Goal: Task Accomplishment & Management: Use online tool/utility

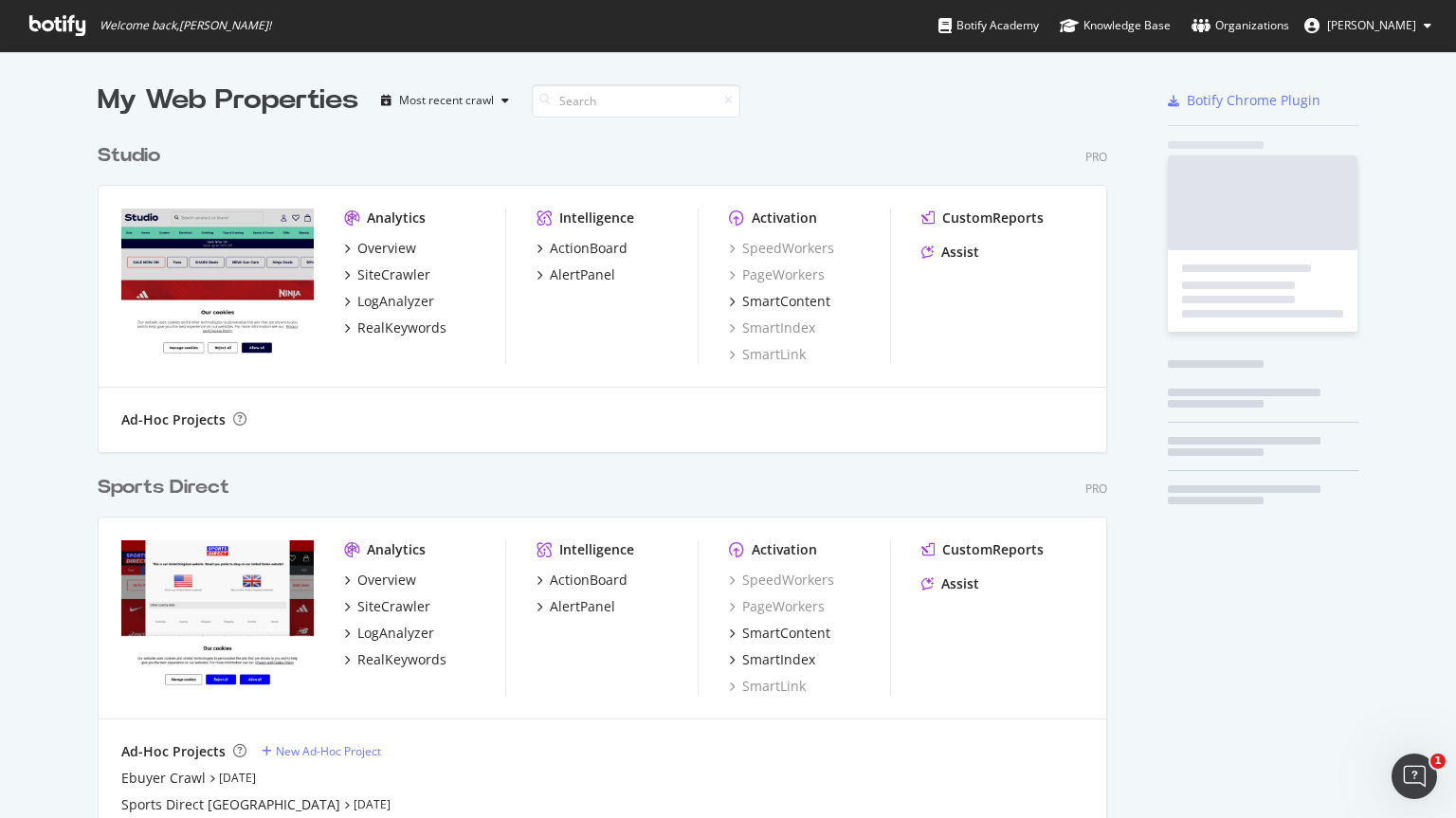
scroll to position [1174, 1010]
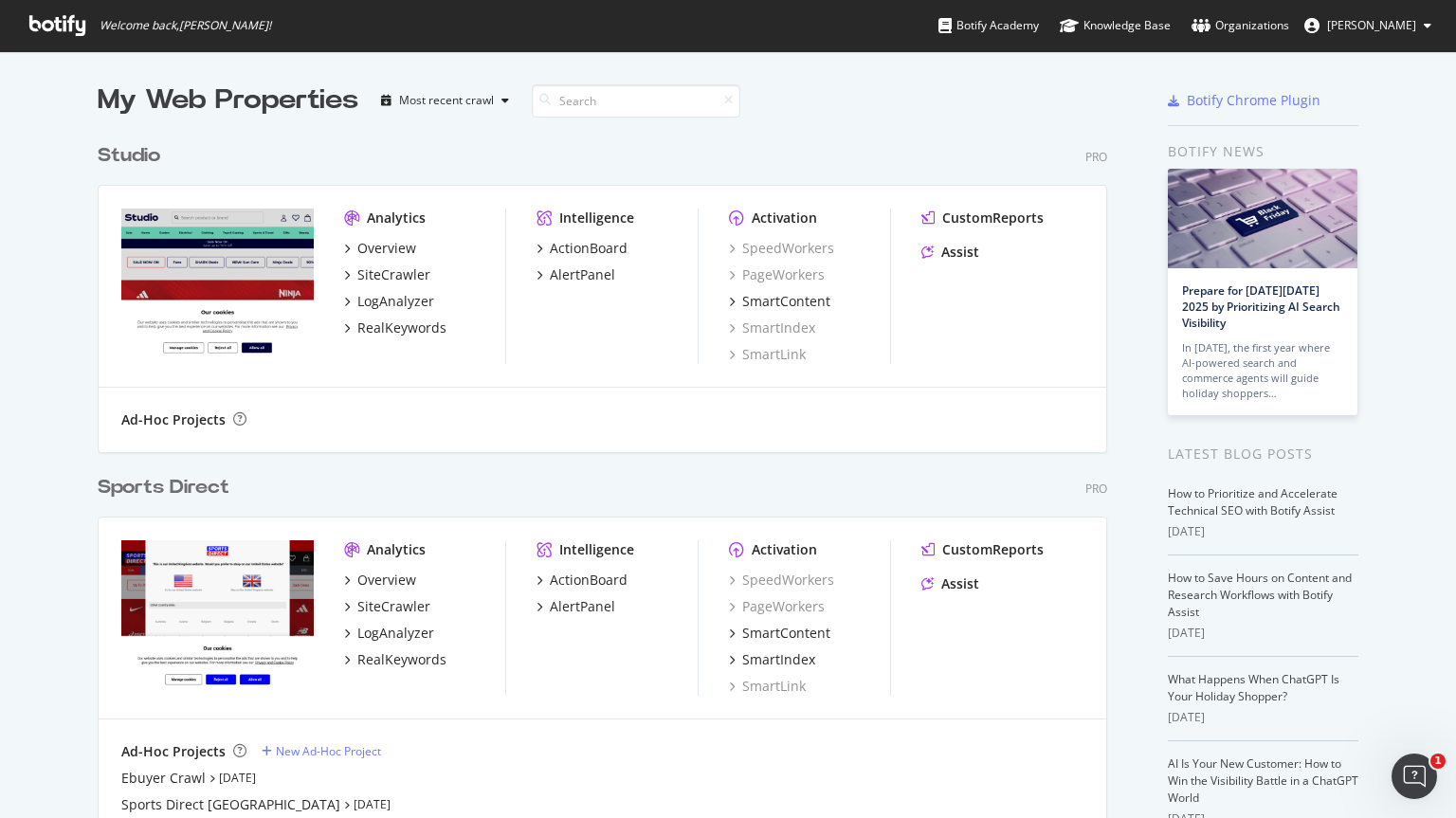
click at [167, 509] on div "Sports Direct Pro Analytics Overview SiteCrawler LogAnalyzer RealKeywords Intel…" at bounding box center [611, 673] width 1025 height 445
click at [164, 493] on div "Sports Direct" at bounding box center [164, 487] width 132 height 27
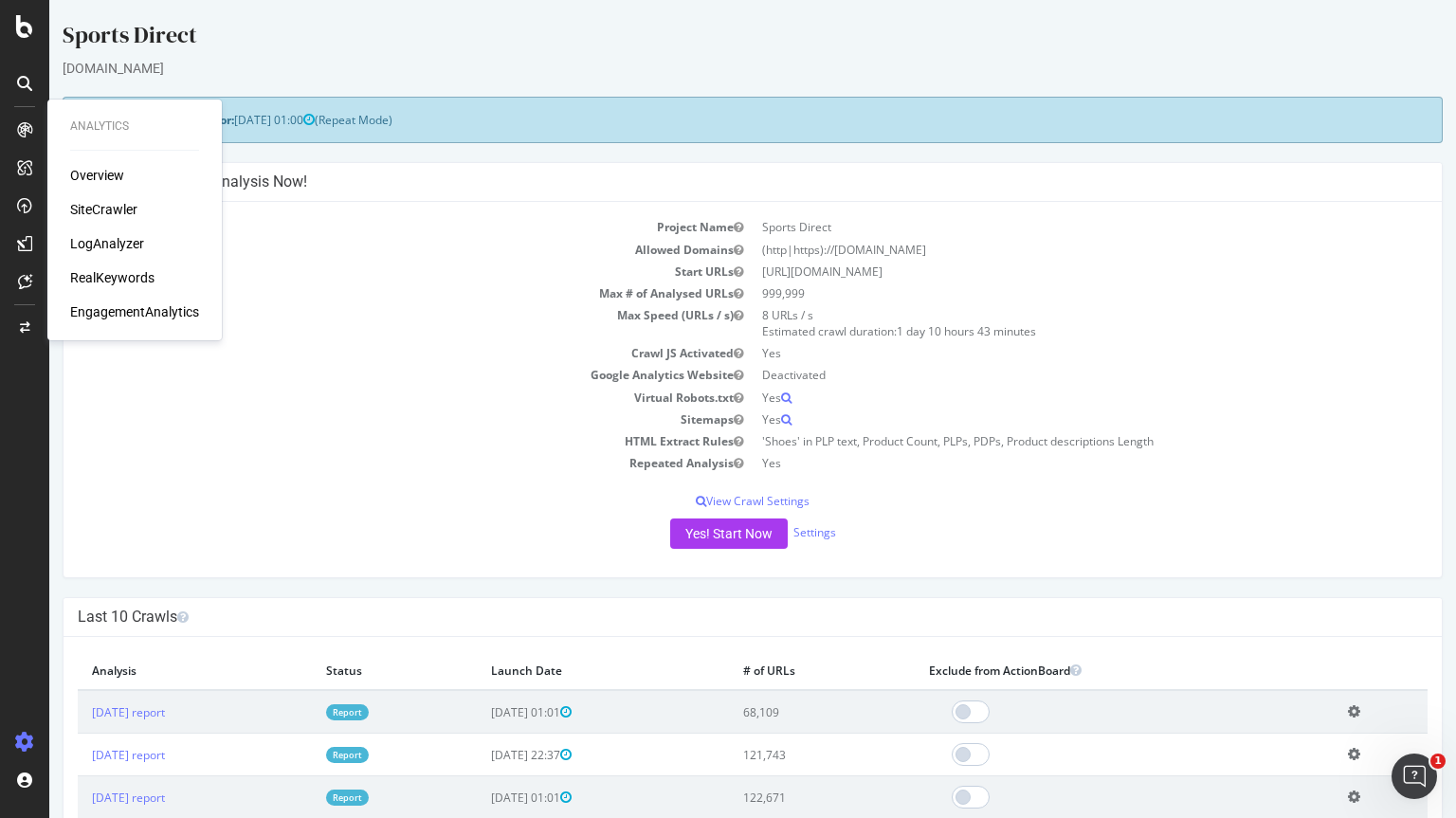
click at [109, 204] on div "SiteCrawler" at bounding box center [103, 210] width 67 height 19
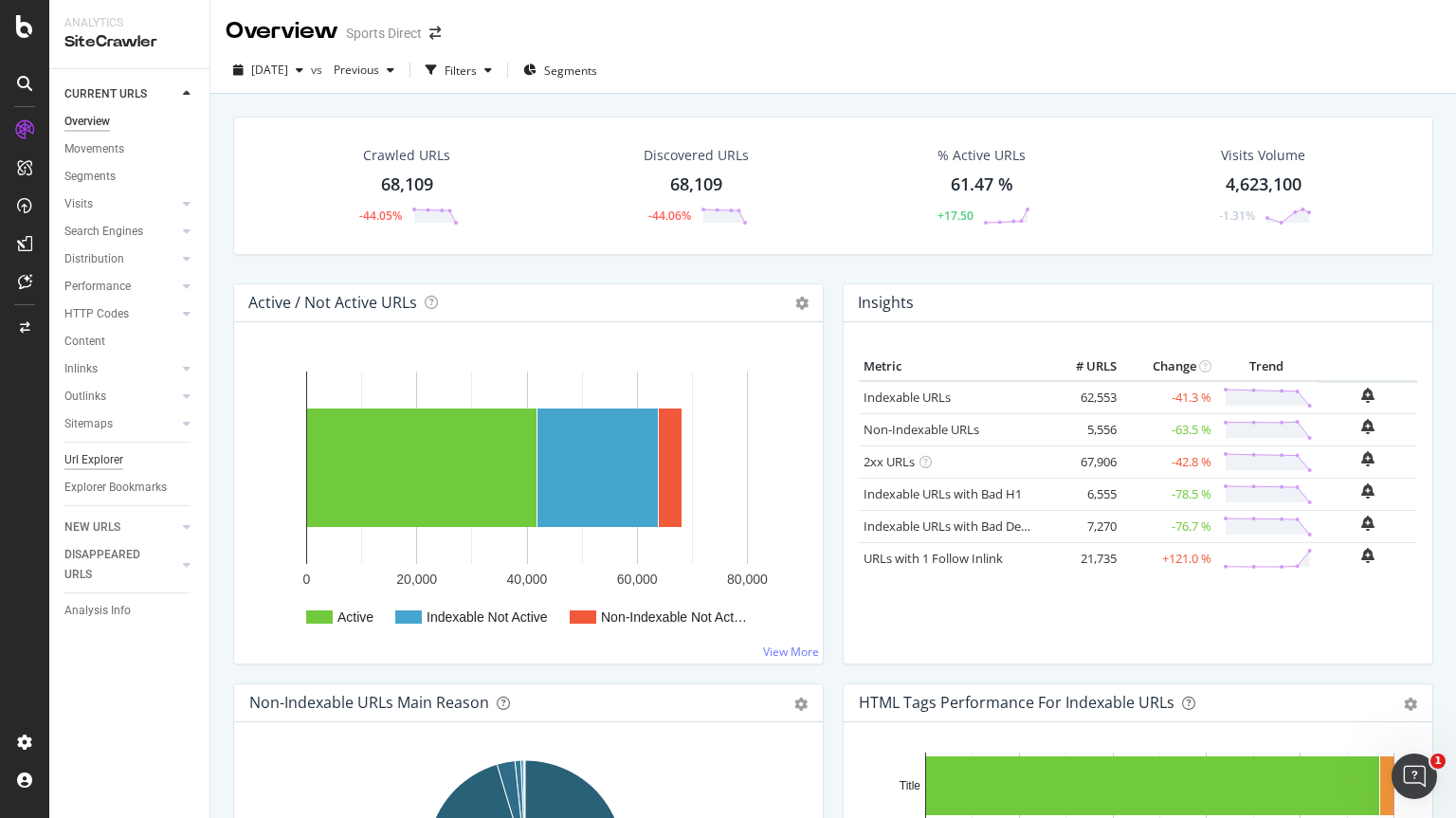
click at [103, 458] on div "Url Explorer" at bounding box center [93, 460] width 59 height 20
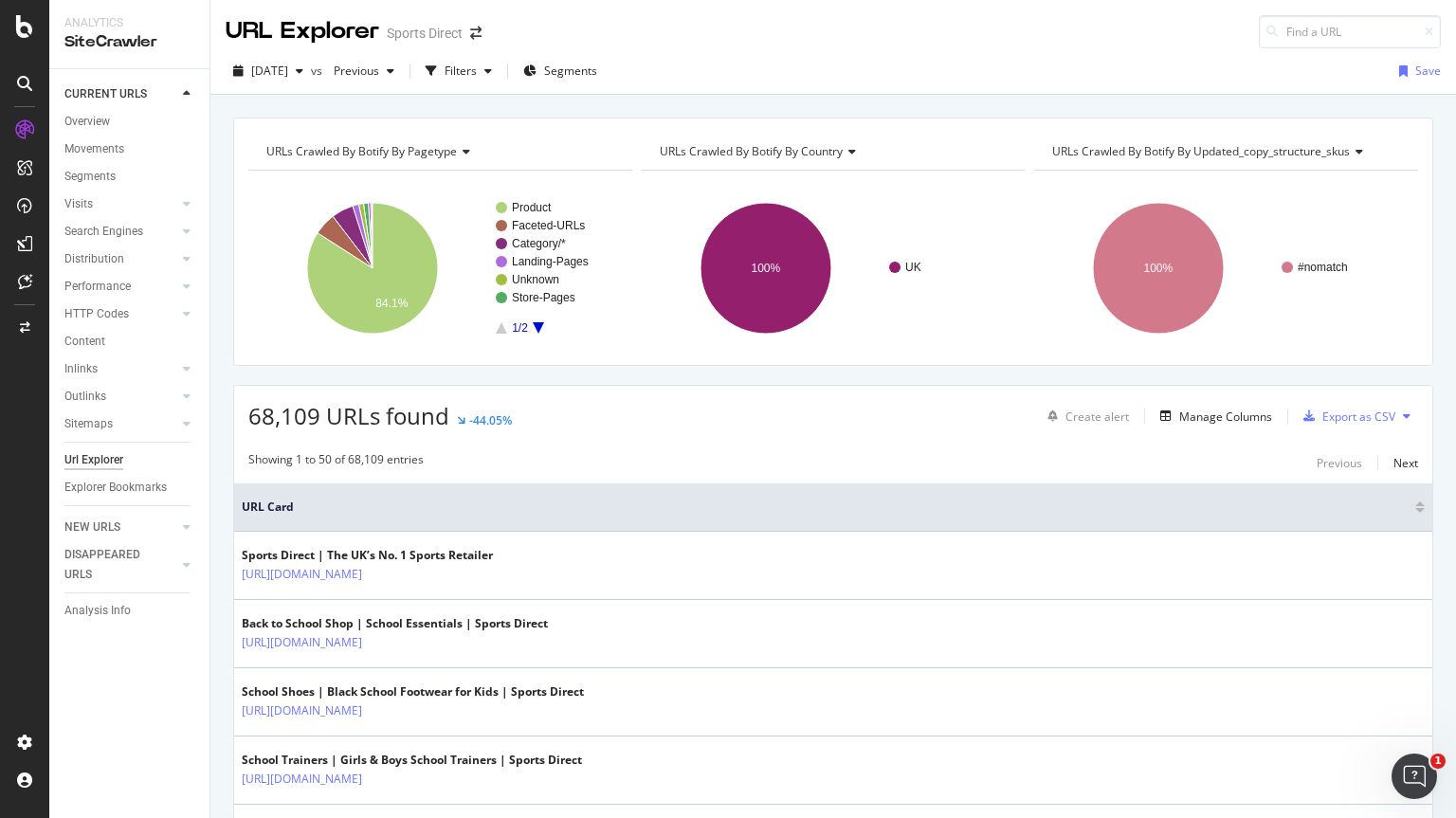
click at [477, 65] on div "Filters" at bounding box center [460, 70] width 32 height 16
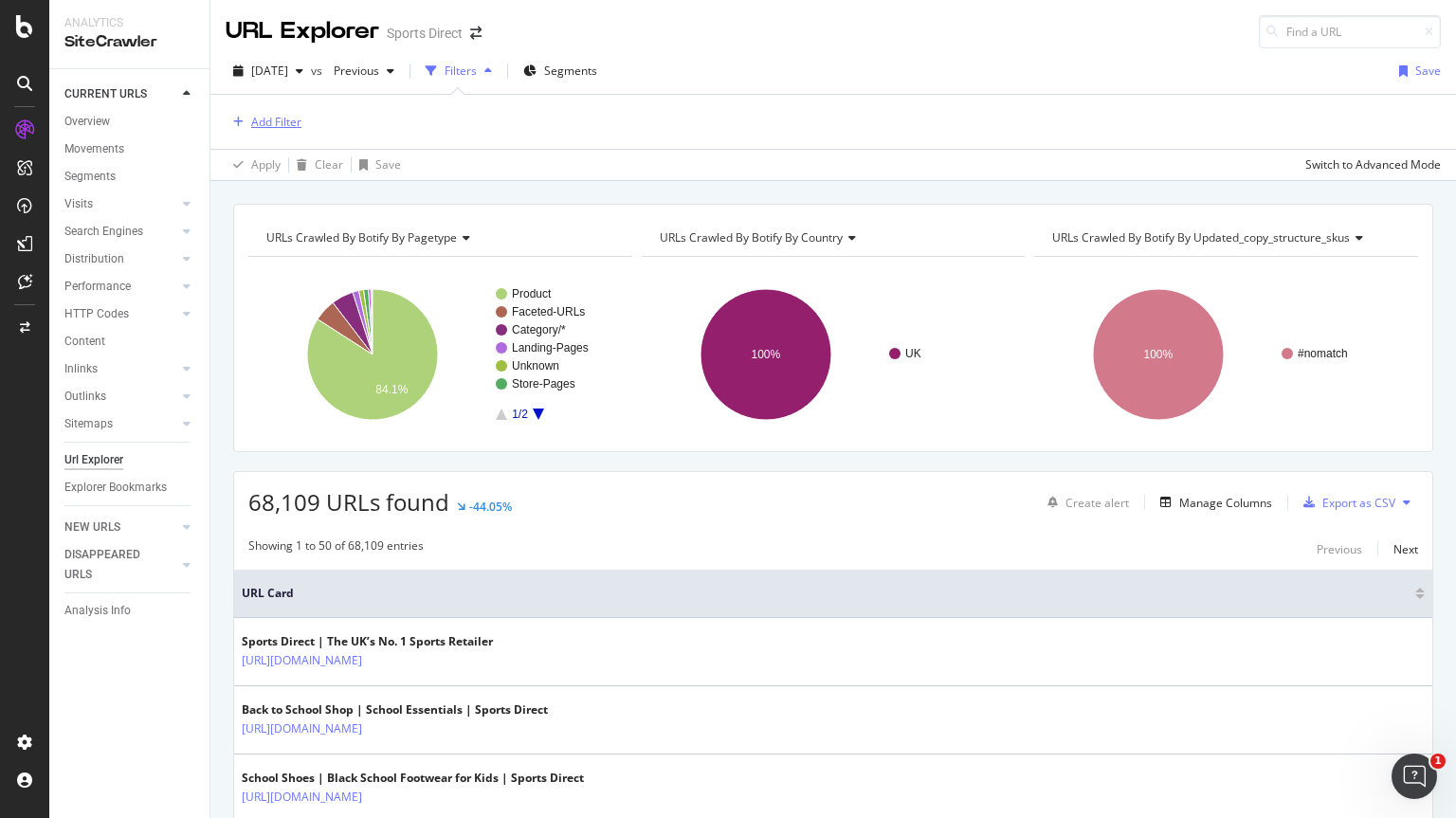
click at [266, 118] on div "Add Filter" at bounding box center [277, 121] width 50 height 16
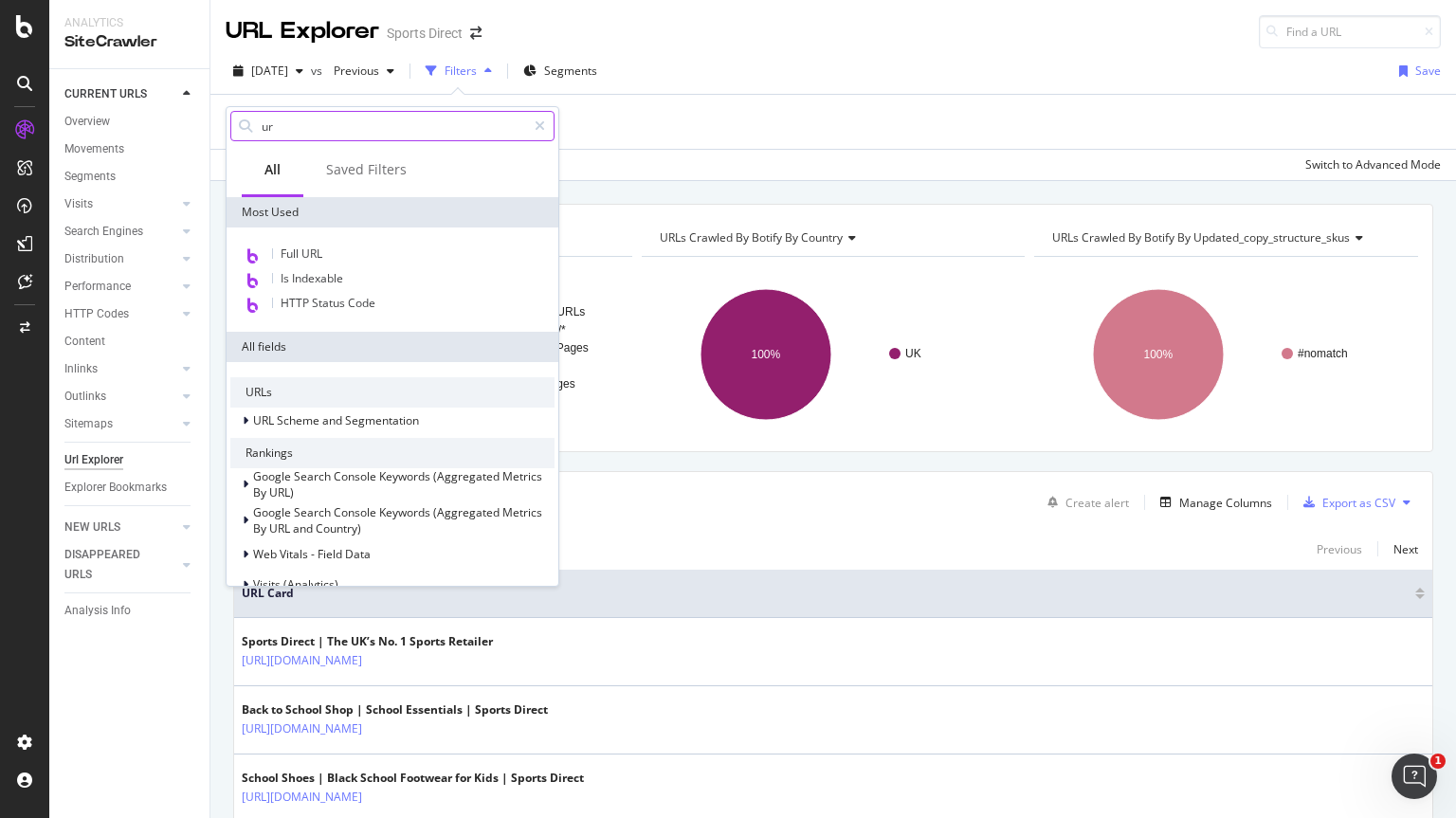
type input "url"
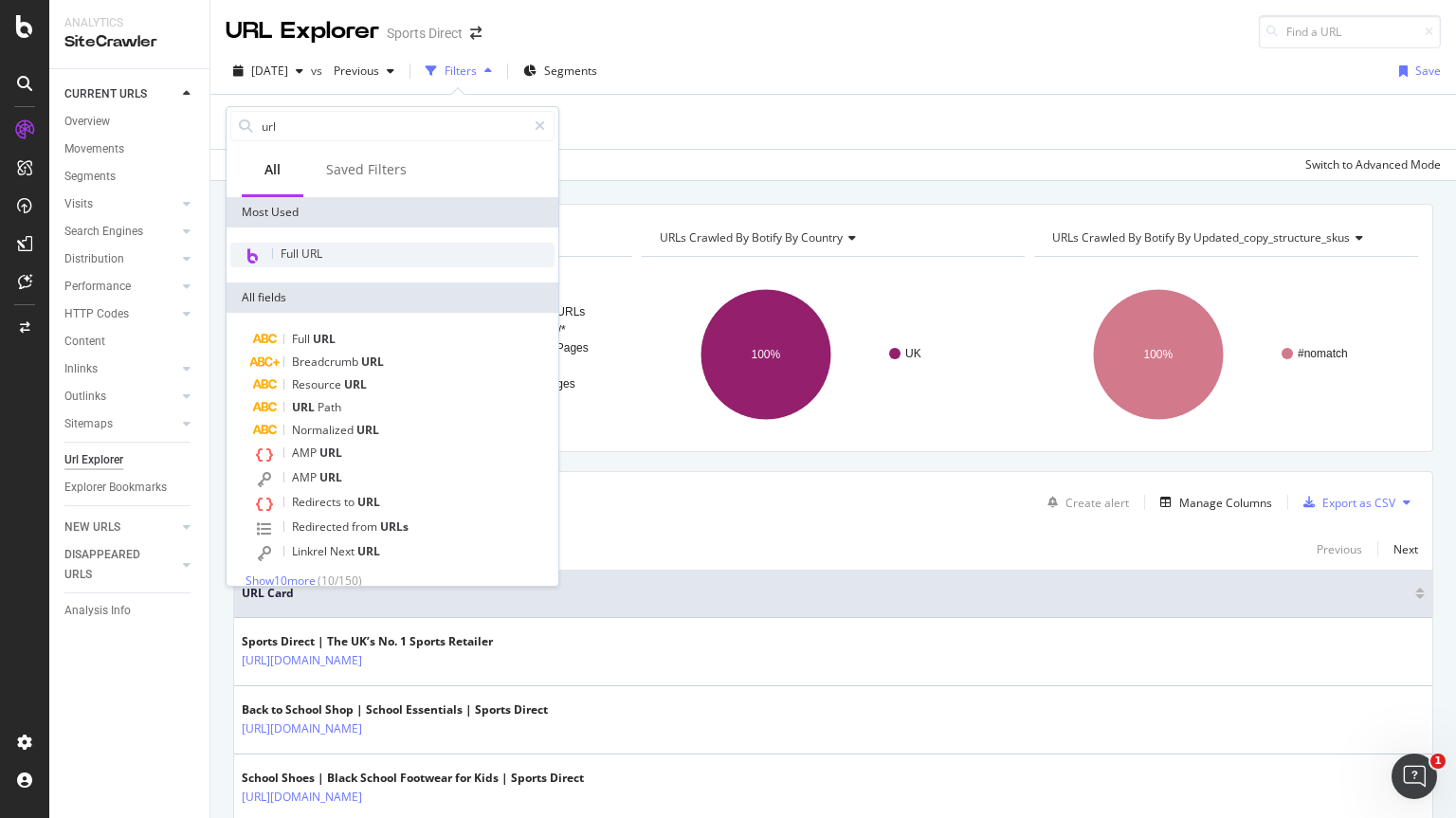
click at [367, 252] on div "Full URL" at bounding box center [392, 254] width 324 height 24
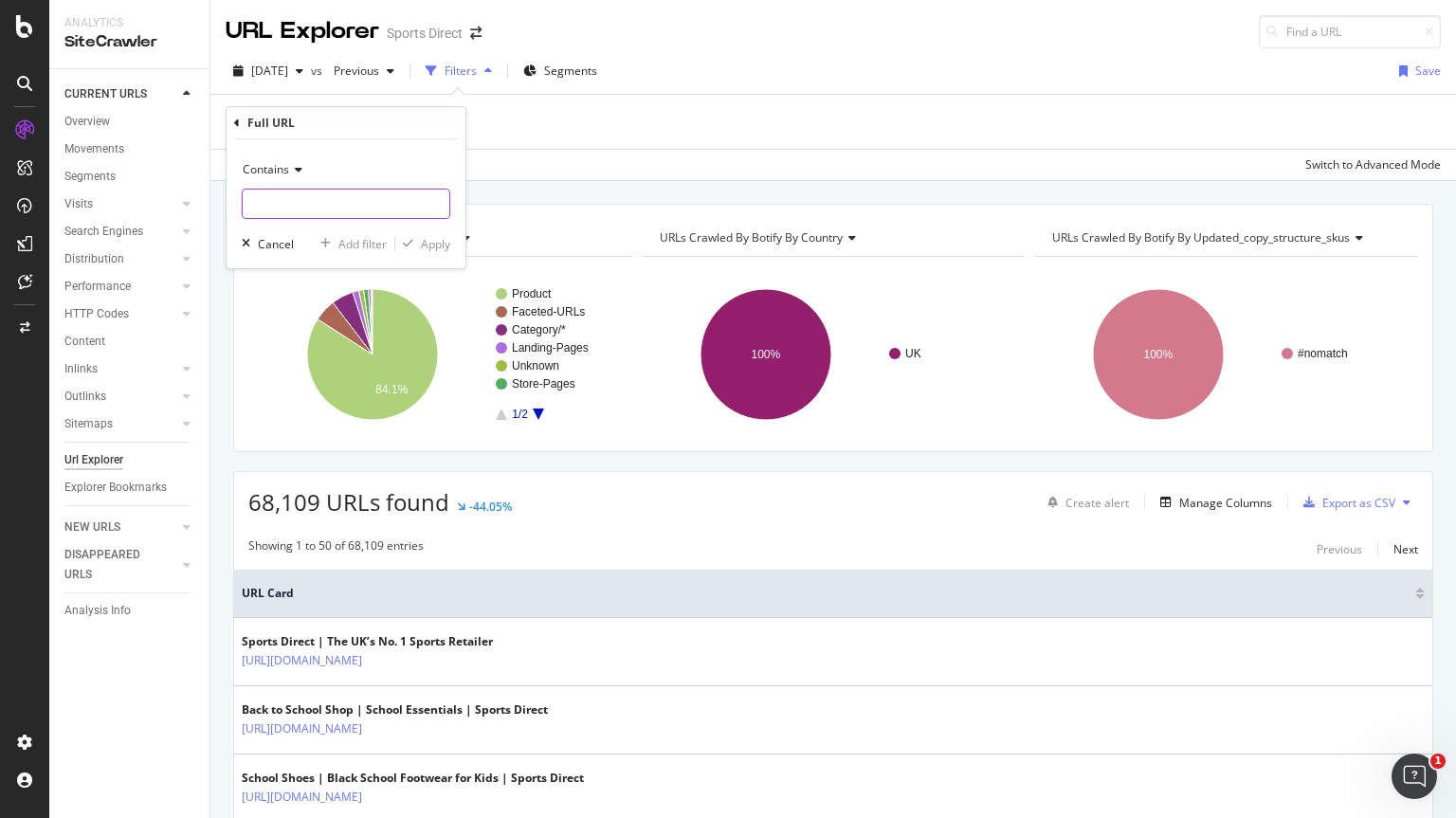
click at [318, 202] on input "text" at bounding box center [346, 203] width 207 height 30
type input "christmas"
click at [433, 246] on div "Apply" at bounding box center [436, 244] width 29 height 16
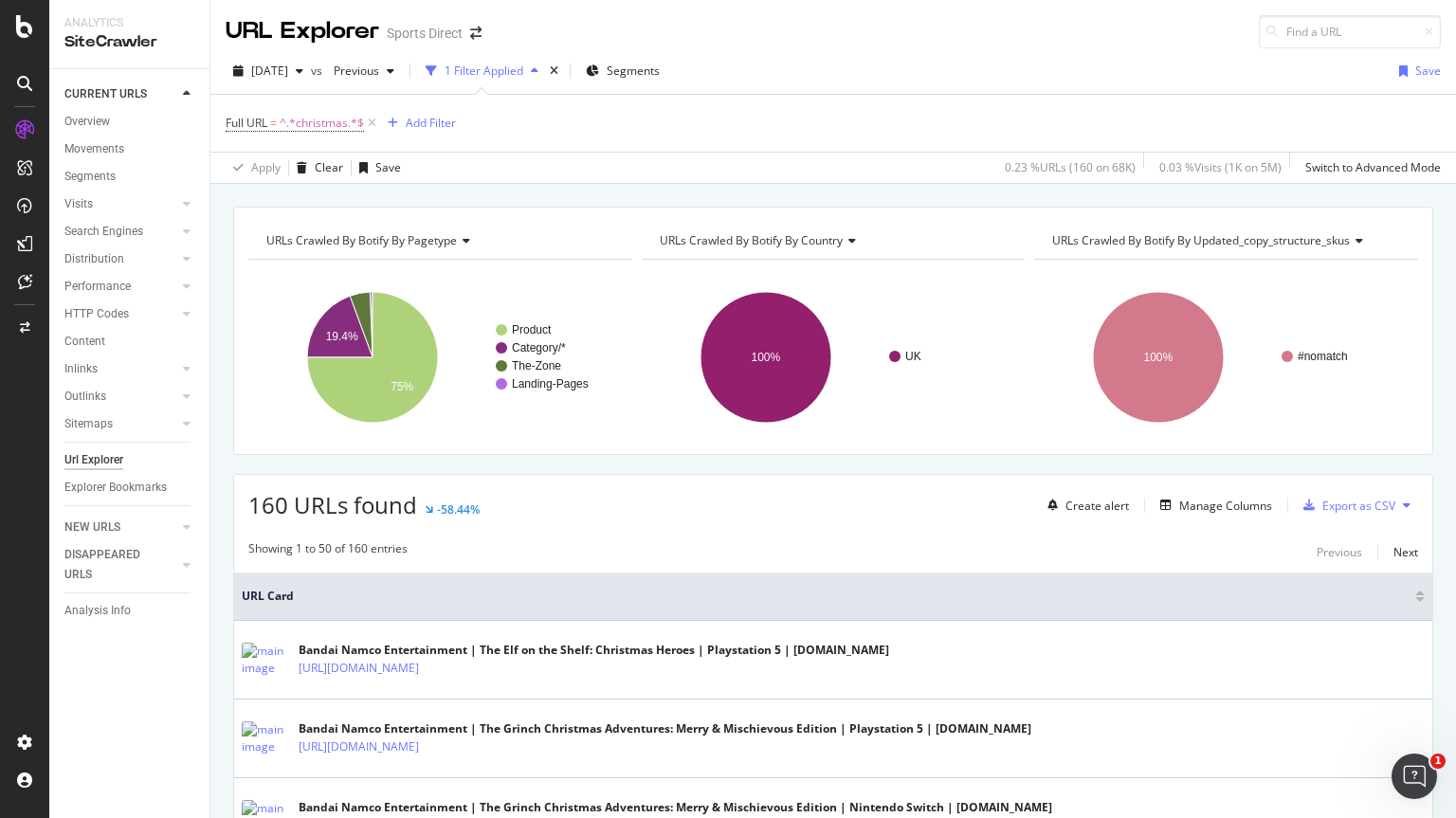
click at [1352, 510] on div "Export as CSV" at bounding box center [1359, 506] width 73 height 16
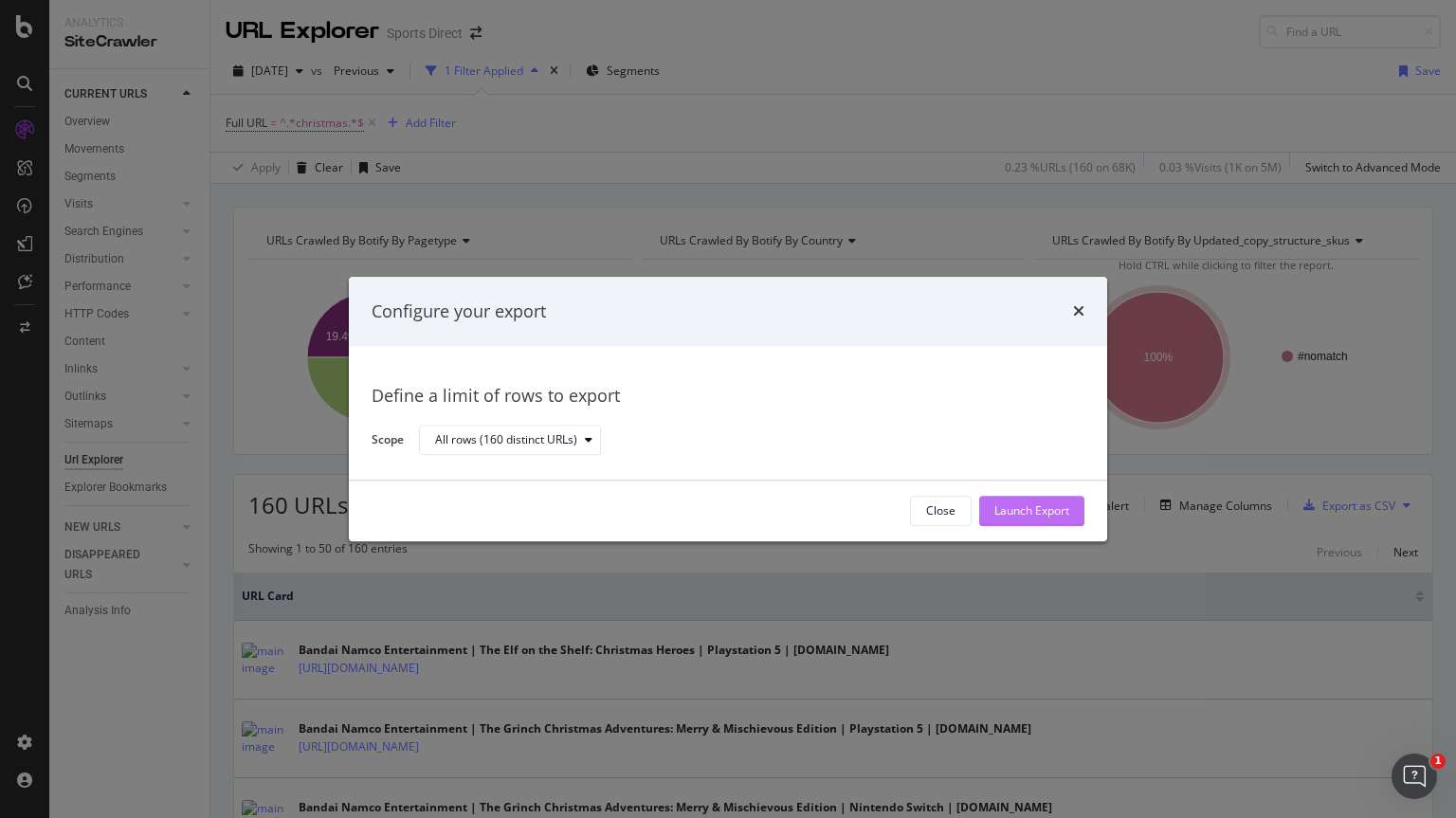
click at [1047, 508] on div "Launch Export" at bounding box center [1032, 511] width 75 height 16
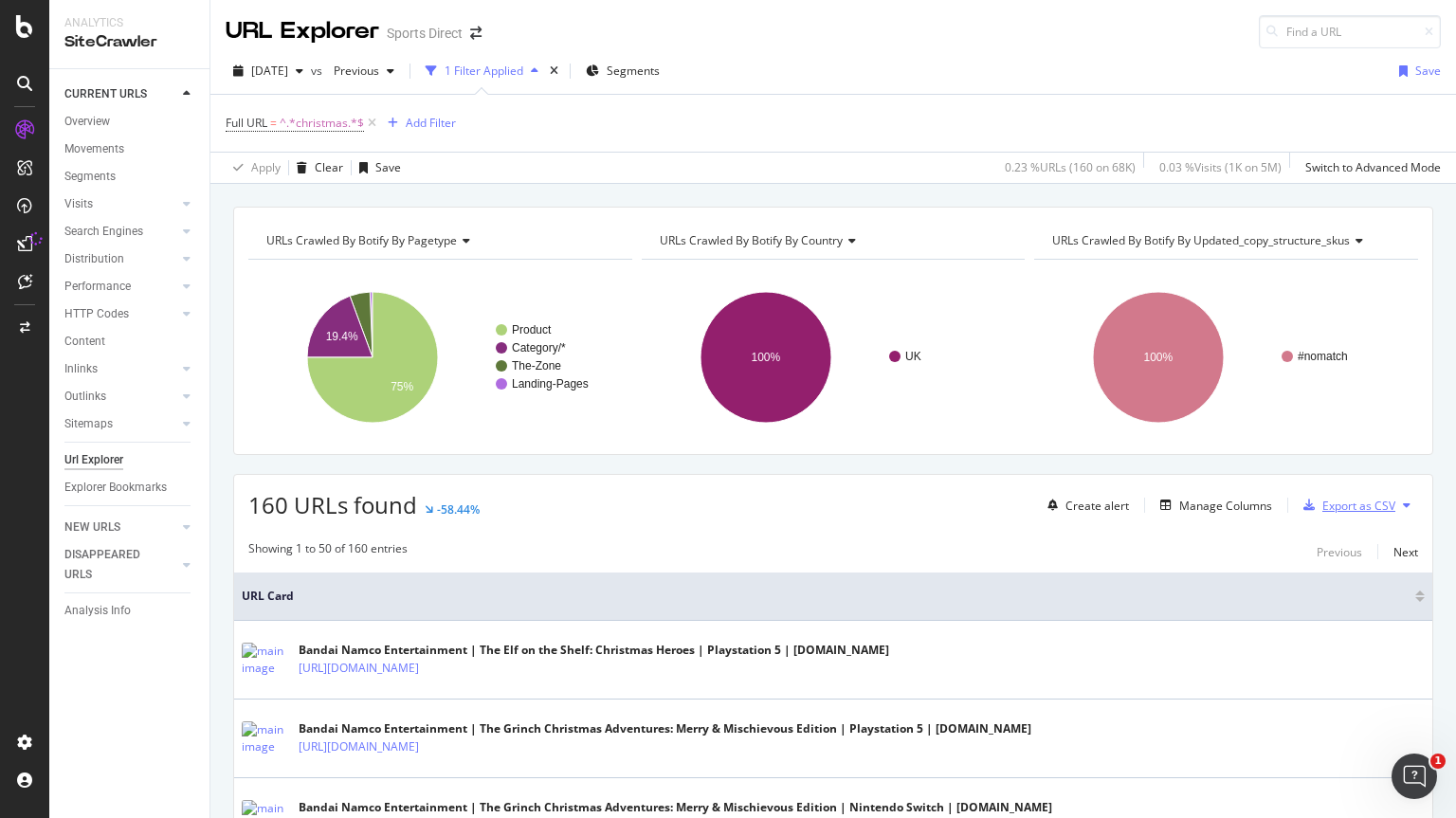
click at [1372, 512] on div "Export as CSV" at bounding box center [1359, 506] width 73 height 16
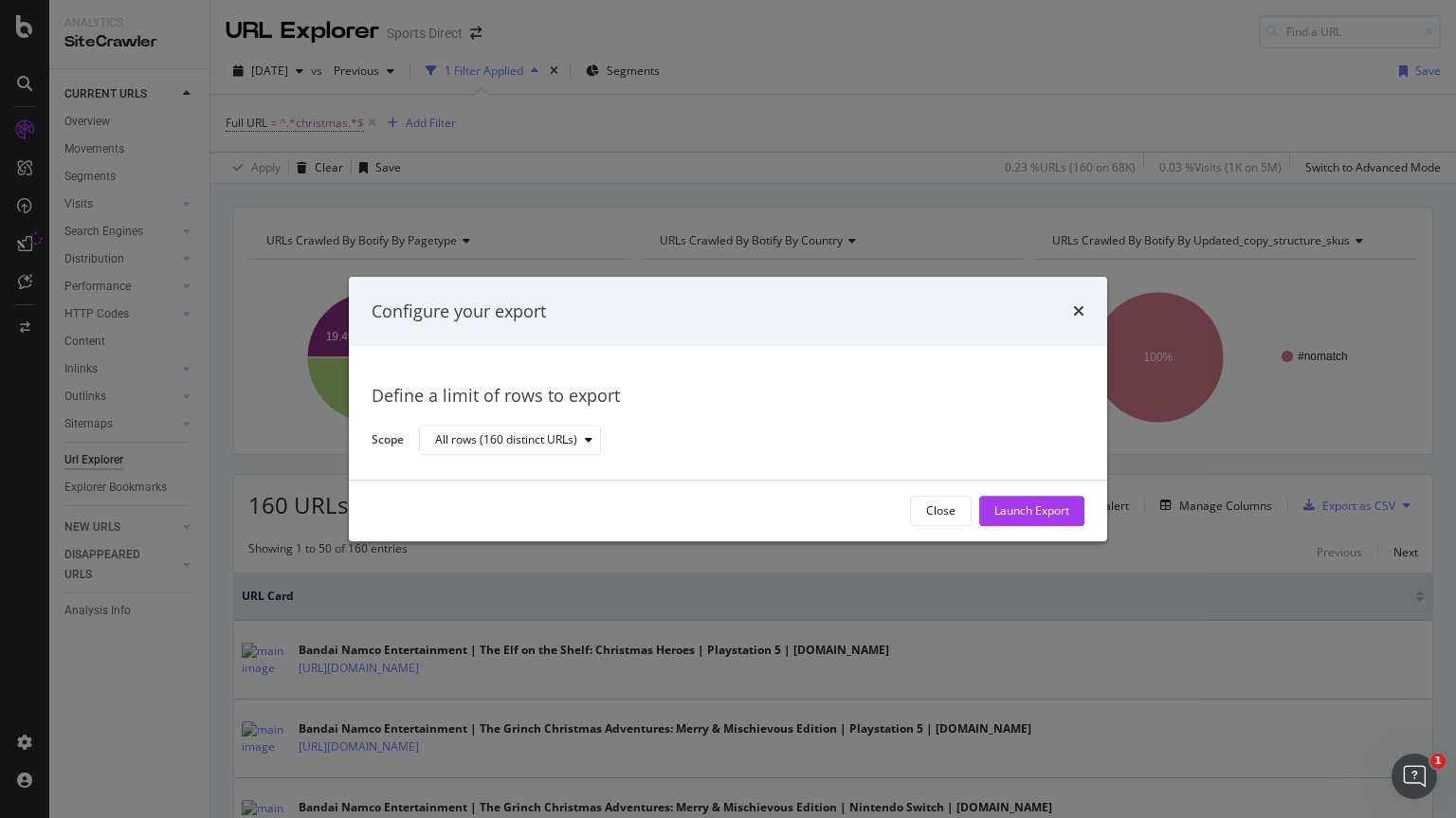
click at [142, 703] on div "Configure your export Define a limit of rows to export Scope All rows (160 dist…" at bounding box center [728, 409] width 1456 height 818
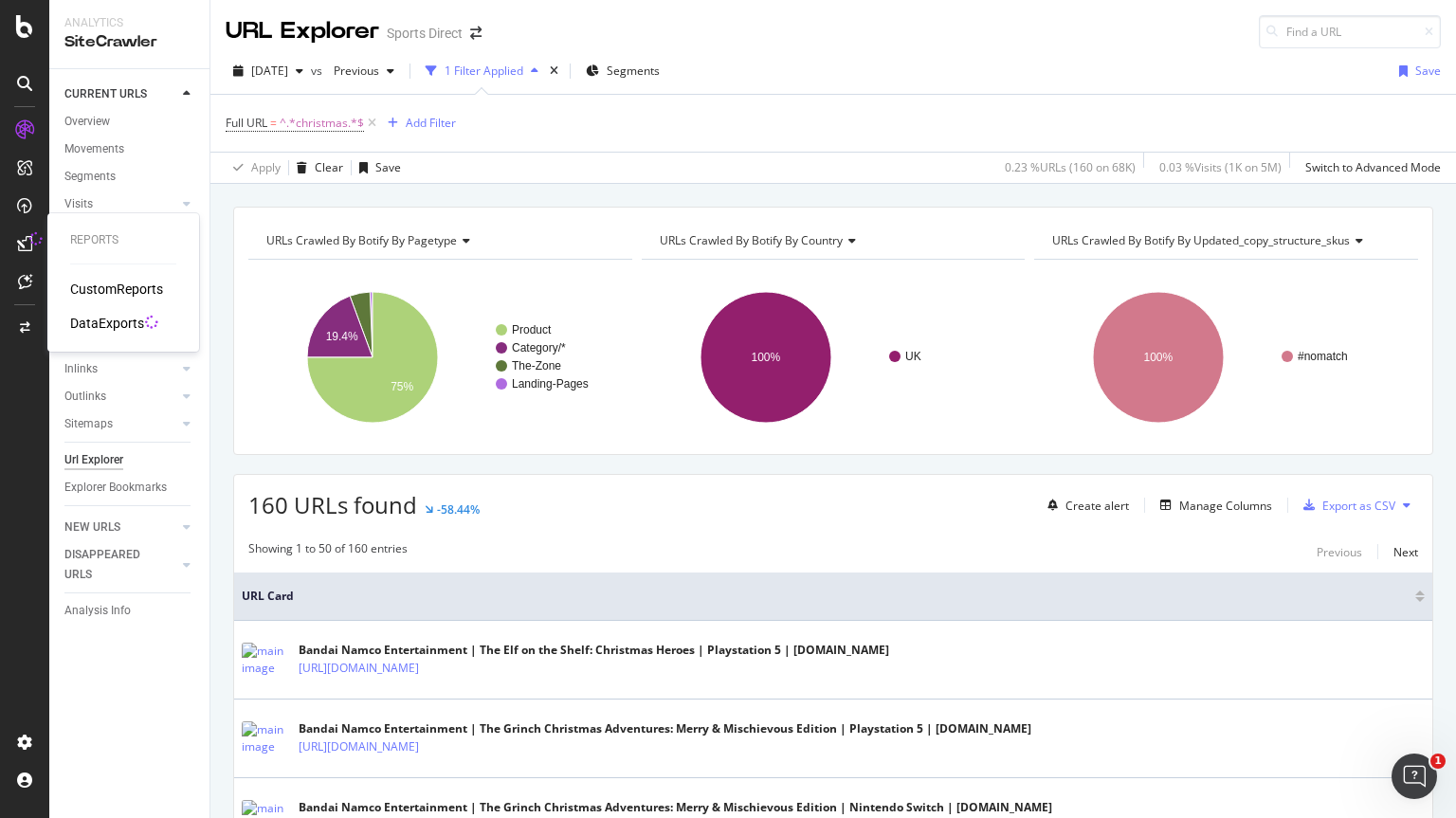
click at [116, 324] on div "DataExports" at bounding box center [107, 323] width 74 height 19
